Goal: Find specific page/section: Find specific page/section

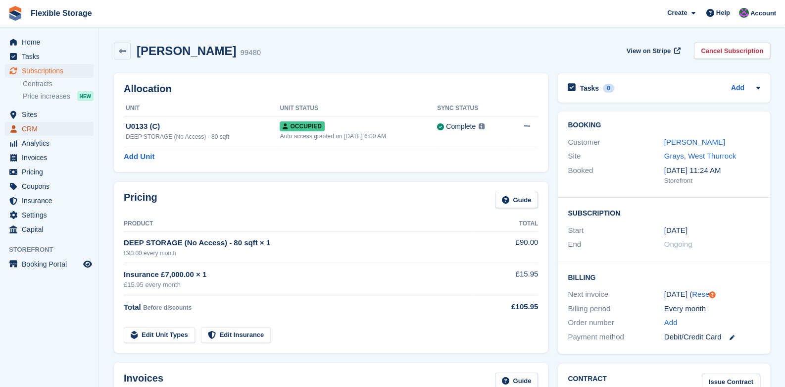
click at [36, 128] on span "CRM" at bounding box center [51, 129] width 59 height 14
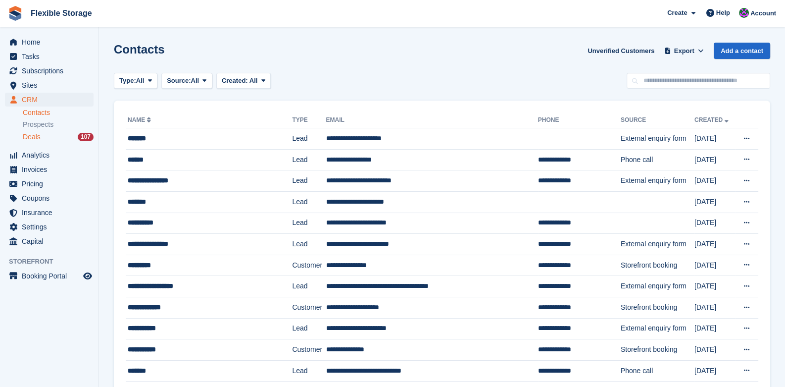
click at [41, 136] on div "Deals 107" at bounding box center [58, 136] width 71 height 9
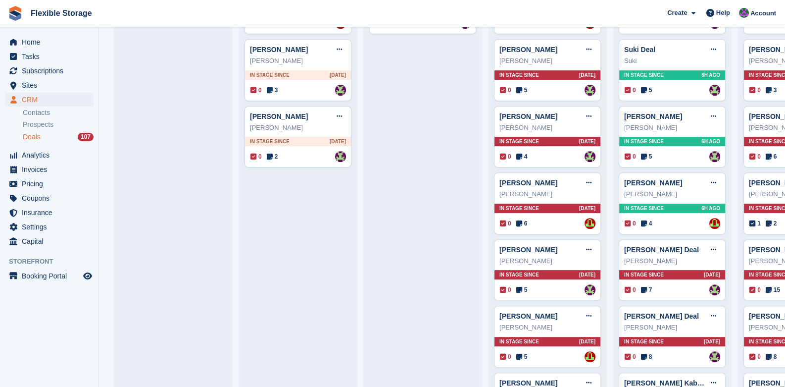
scroll to position [396, 0]
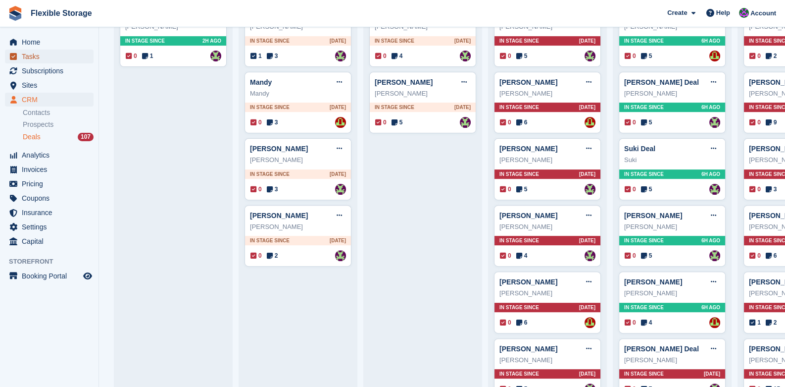
click at [31, 54] on span "Tasks" at bounding box center [51, 57] width 59 height 14
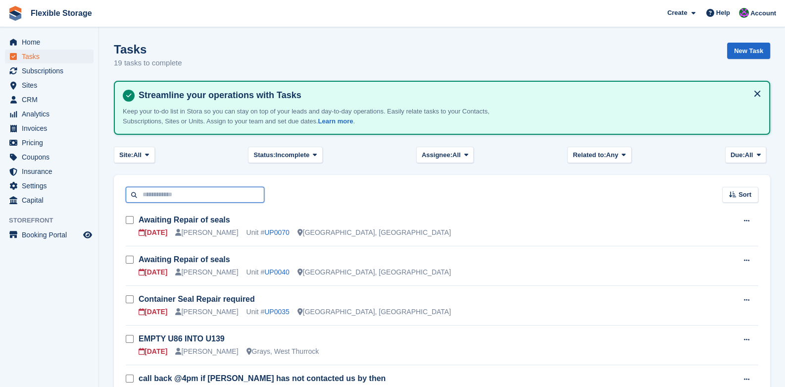
click at [209, 192] on input "text" at bounding box center [195, 195] width 139 height 16
drag, startPoint x: 306, startPoint y: 217, endPoint x: 306, endPoint y: 212, distance: 5.4
click at [307, 217] on h3 "Awaiting Repair of seals" at bounding box center [438, 219] width 599 height 11
